Goal: Check status: Check status

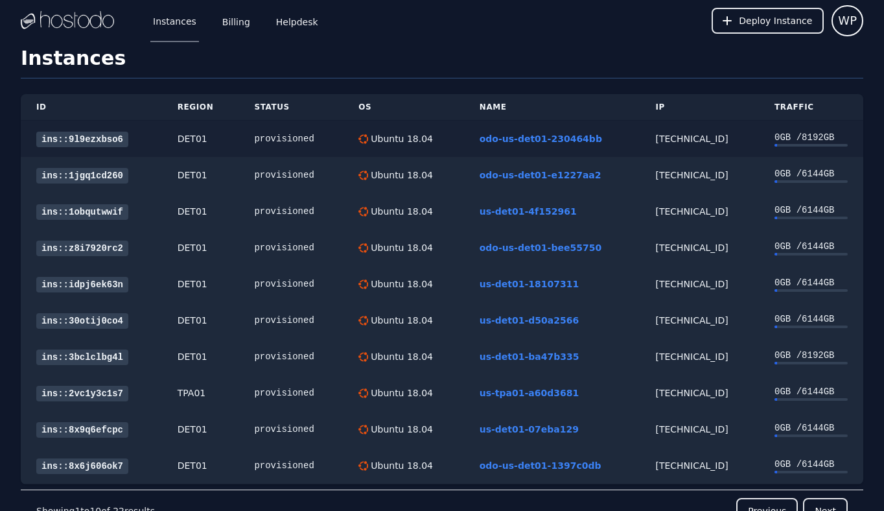
click at [80, 137] on link "ins::9l9ezxbso6" at bounding box center [82, 140] width 92 height 16
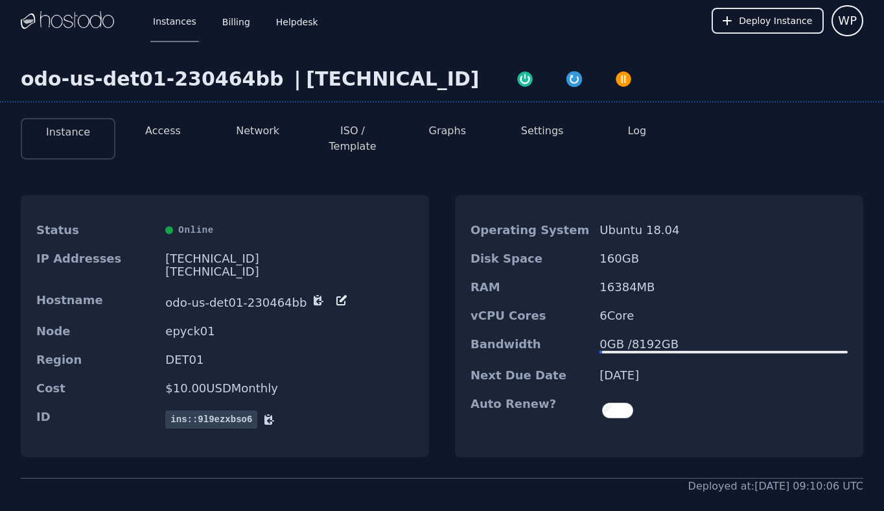
click at [356, 79] on div "[TECHNICAL_ID]" at bounding box center [392, 78] width 173 height 23
copy div "[TECHNICAL_ID]"
click at [172, 126] on button "Access" at bounding box center [163, 131] width 36 height 16
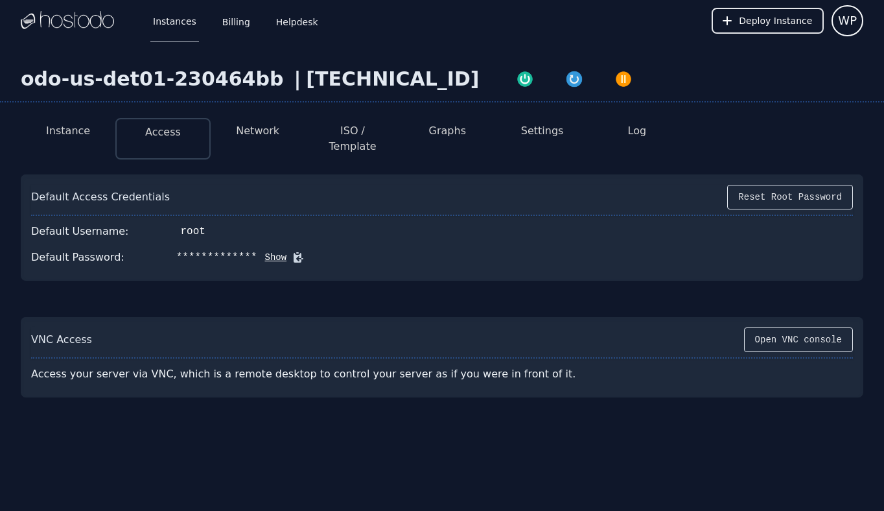
click at [299, 246] on div "**********" at bounding box center [442, 257] width 822 height 26
click at [293, 251] on icon at bounding box center [298, 257] width 13 height 13
